Goal: Check status

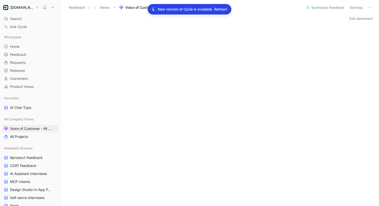
click at [218, 11] on span "Refresh" at bounding box center [220, 9] width 13 height 6
